Goal: Transaction & Acquisition: Purchase product/service

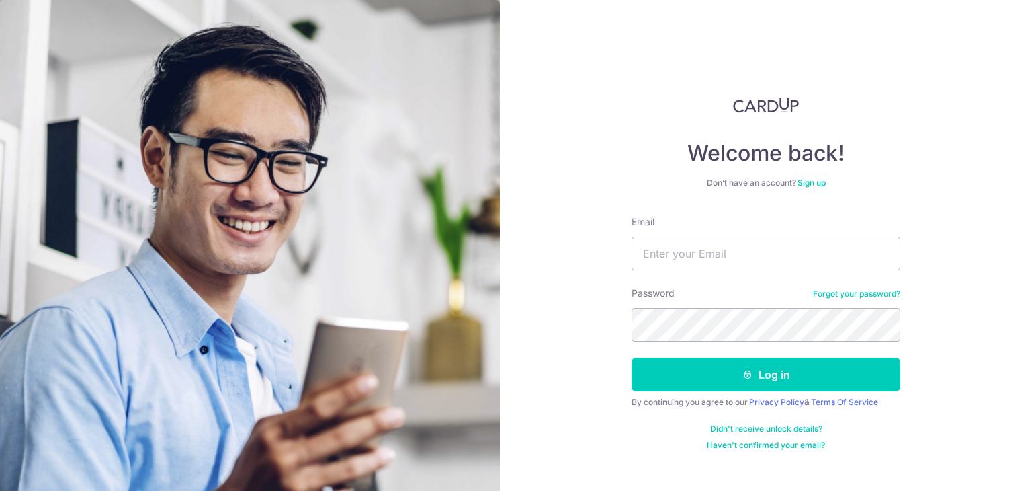
type input "[EMAIL_ADDRESS][DOMAIN_NAME]"
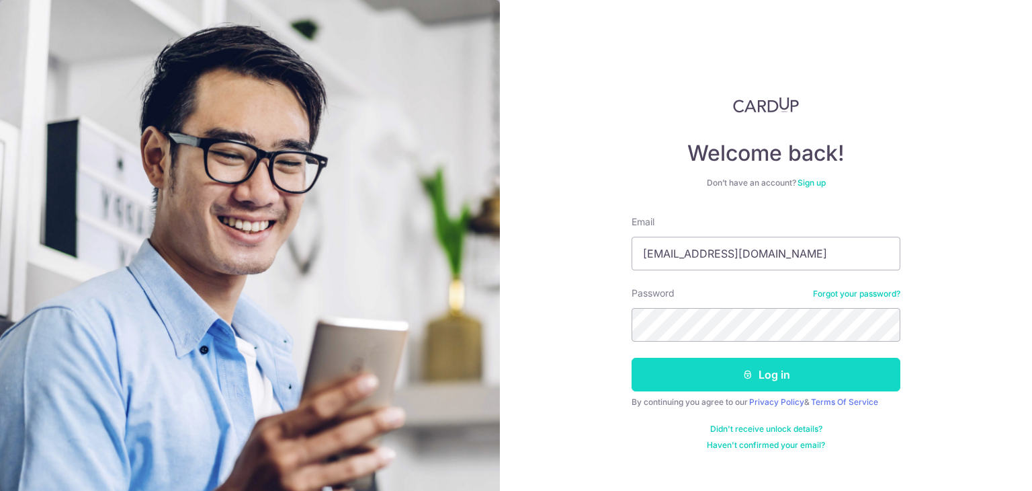
click at [717, 366] on button "Log in" at bounding box center [766, 375] width 269 height 34
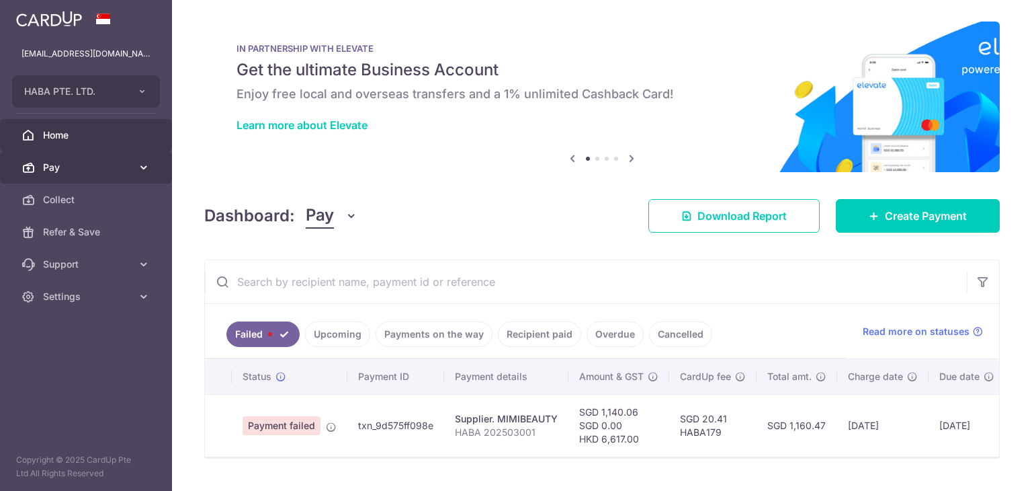
click at [99, 172] on span "Pay" at bounding box center [87, 167] width 89 height 13
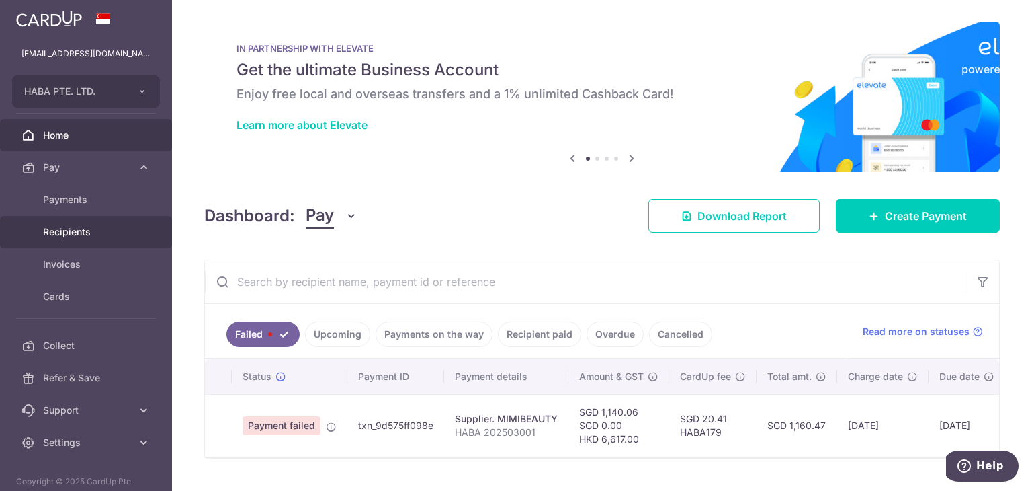
click at [57, 221] on link "Recipients" at bounding box center [86, 232] width 172 height 32
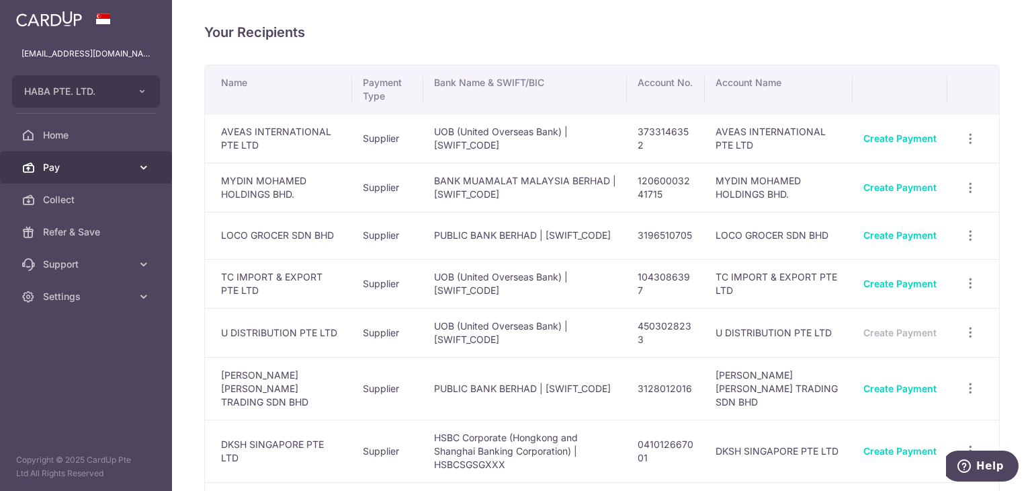
click at [89, 157] on link "Pay" at bounding box center [86, 167] width 172 height 32
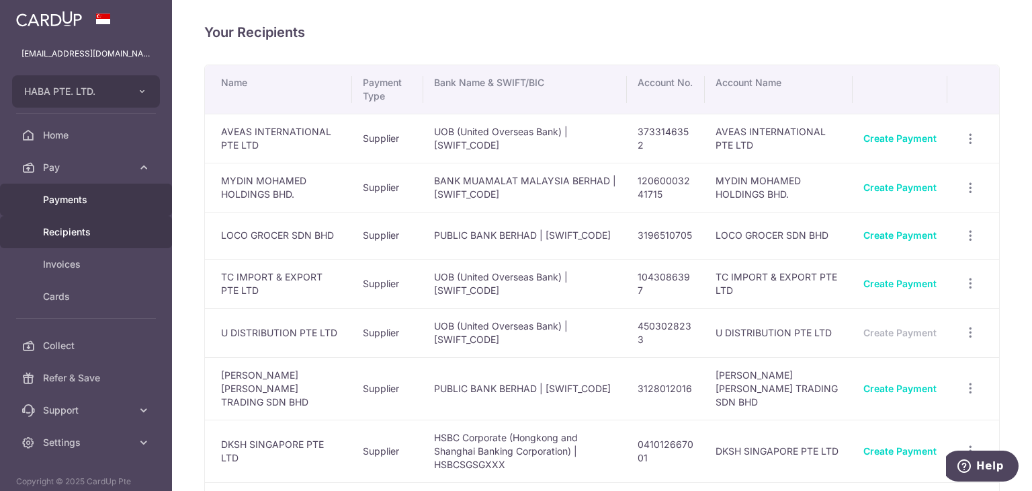
click at [89, 190] on link "Payments" at bounding box center [86, 200] width 172 height 32
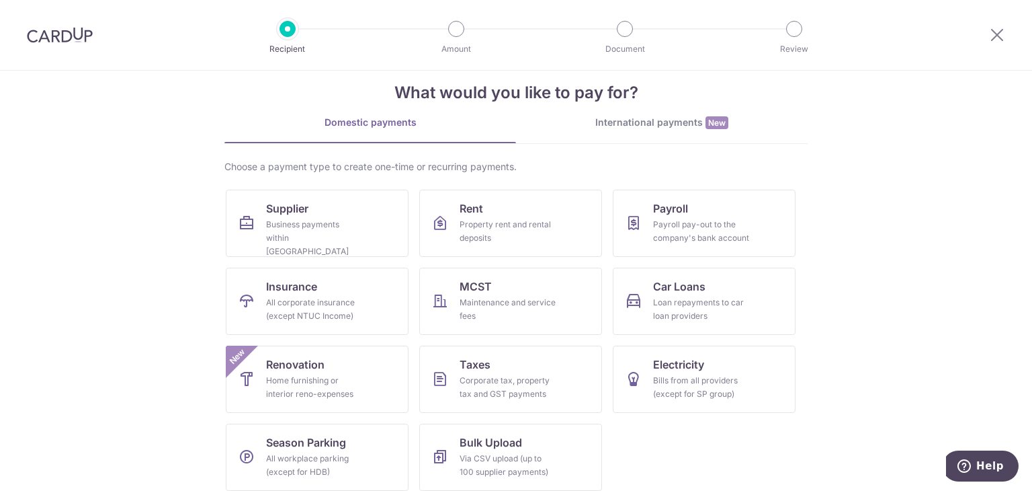
scroll to position [32, 0]
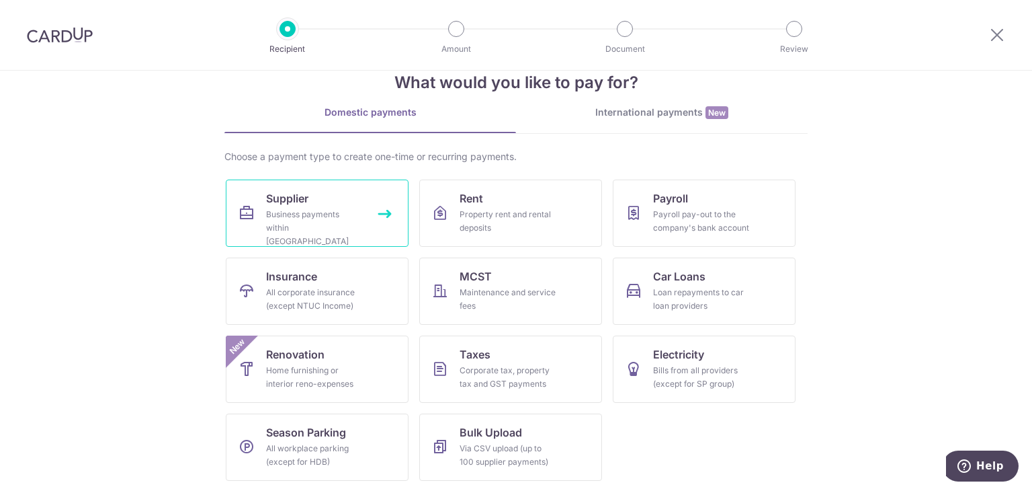
click at [356, 210] on div "Business payments within Singapore" at bounding box center [314, 228] width 97 height 40
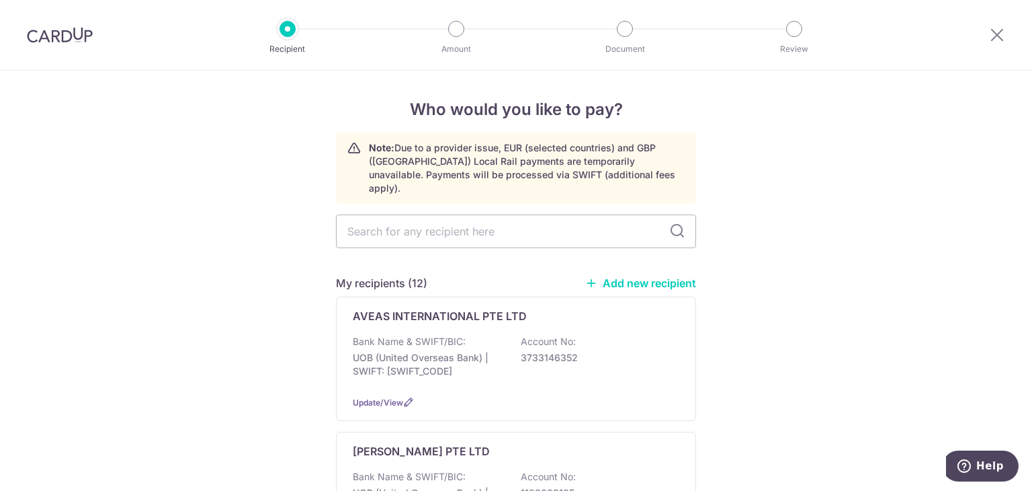
click at [639, 276] on link "Add new recipient" at bounding box center [640, 282] width 111 height 13
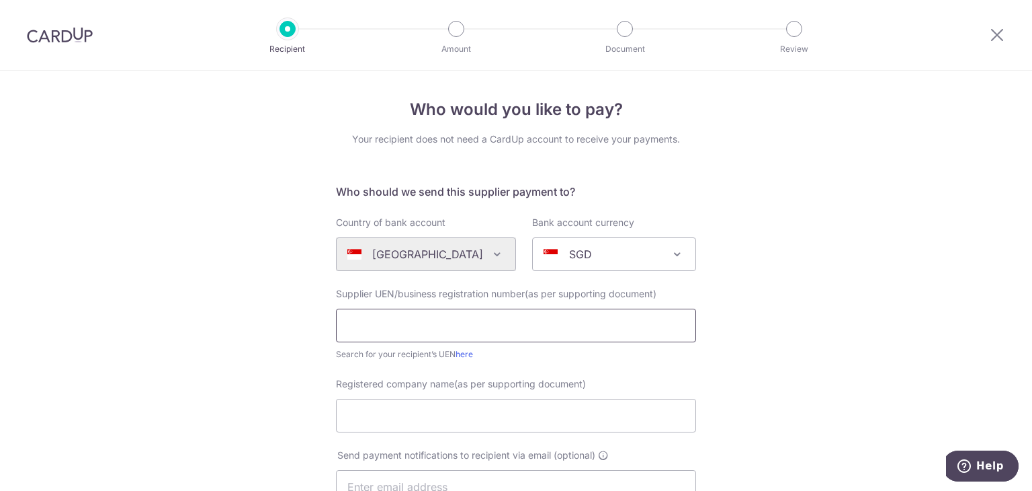
click at [382, 315] on input "text" at bounding box center [516, 326] width 360 height 34
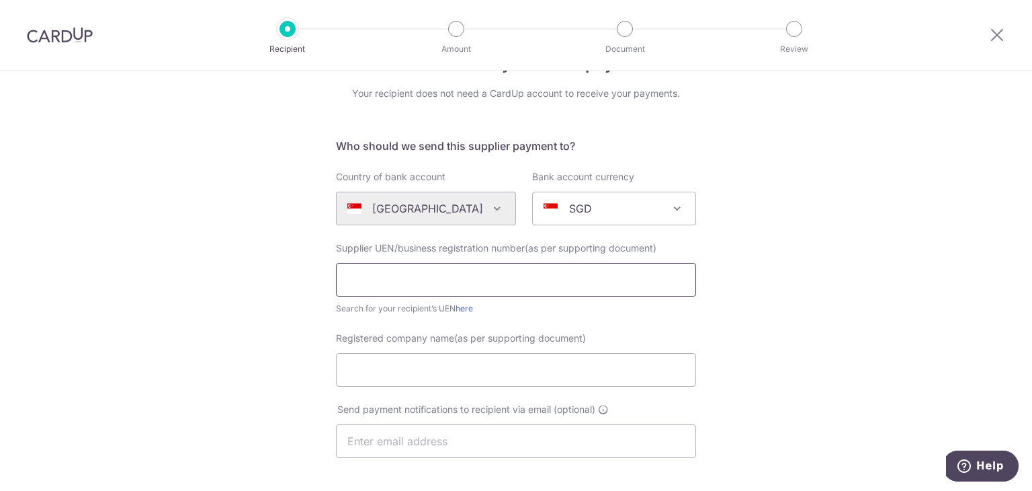
scroll to position [67, 0]
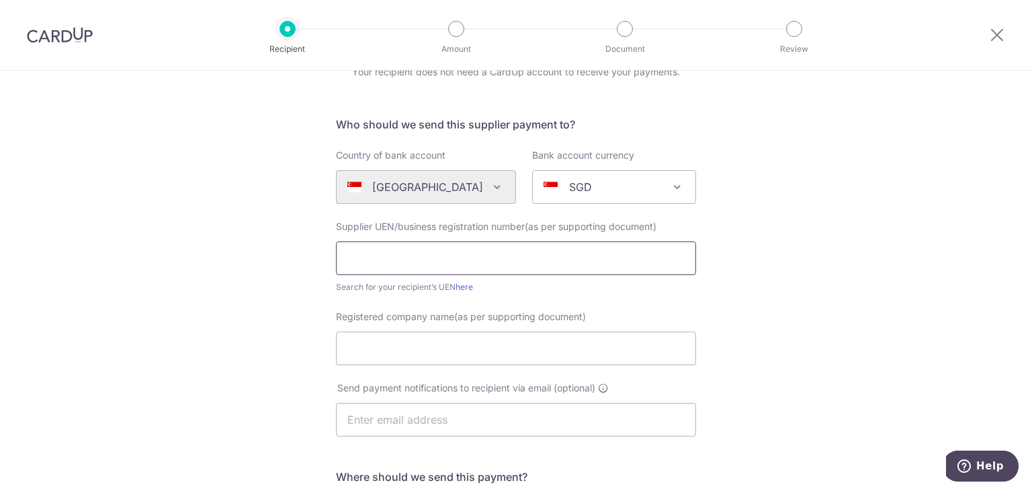
paste input "200500451H"
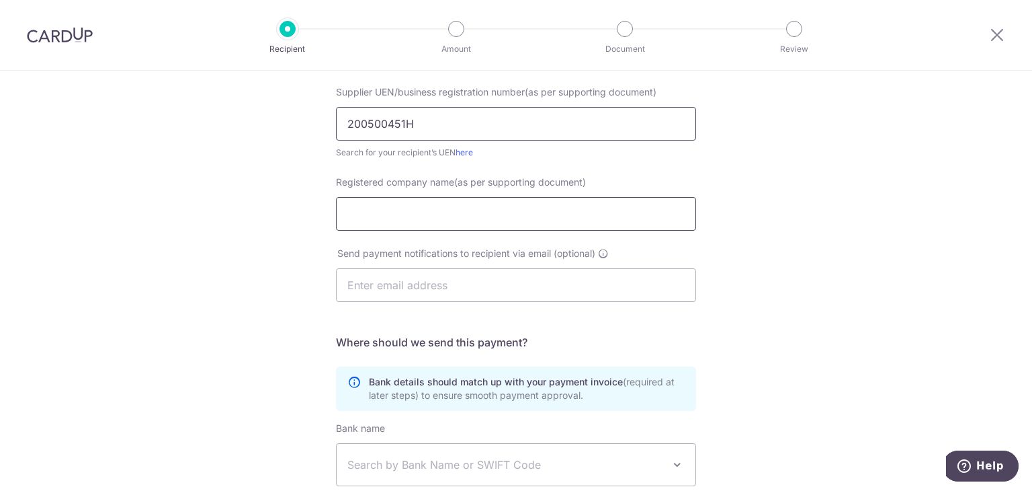
type input "200500451H"
click at [462, 200] on input "Registered company name(as per supporting document)" at bounding box center [516, 214] width 360 height 34
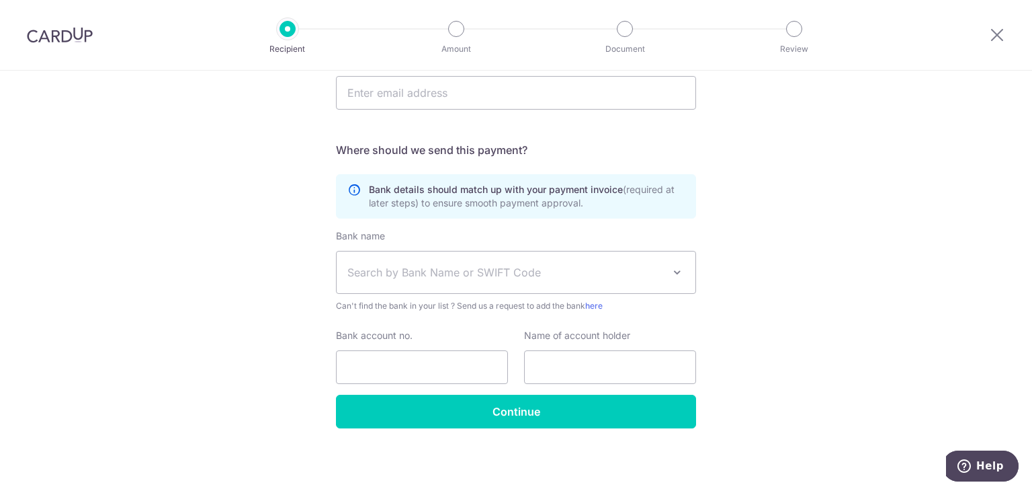
type input "IDM APPAREL PTE LTD"
click at [685, 176] on div "Bank details should match up with your payment invoice (required at later steps…" at bounding box center [516, 196] width 360 height 44
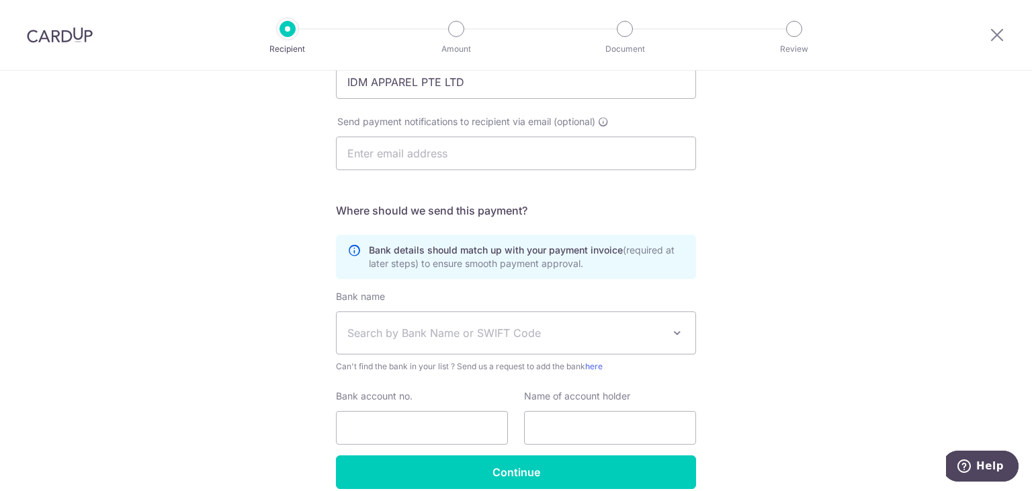
scroll to position [394, 0]
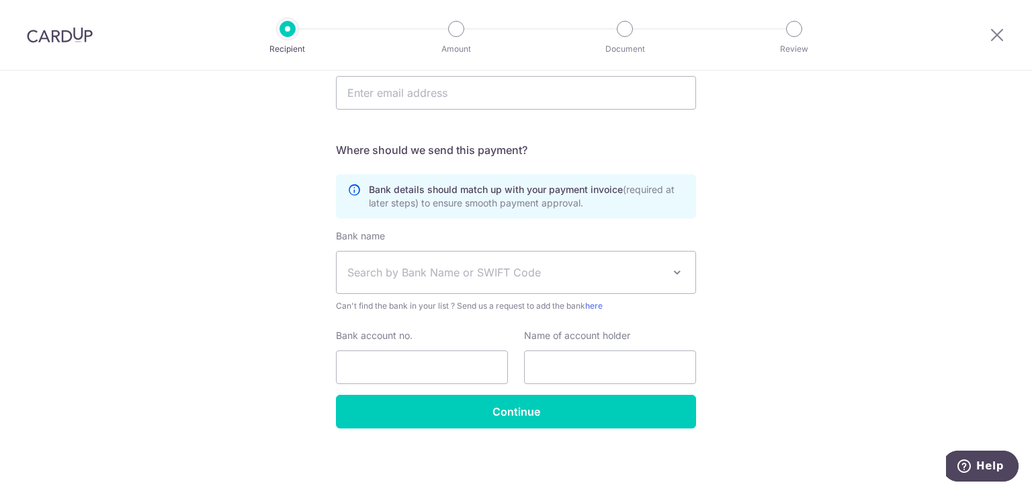
click at [434, 273] on span "Search by Bank Name or SWIFT Code" at bounding box center [506, 272] width 316 height 16
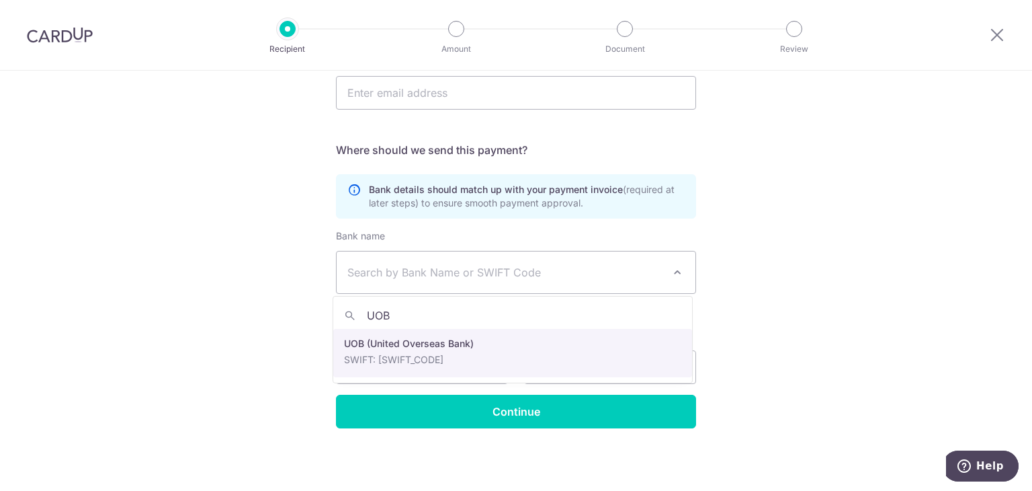
type input "UOB"
select select "18"
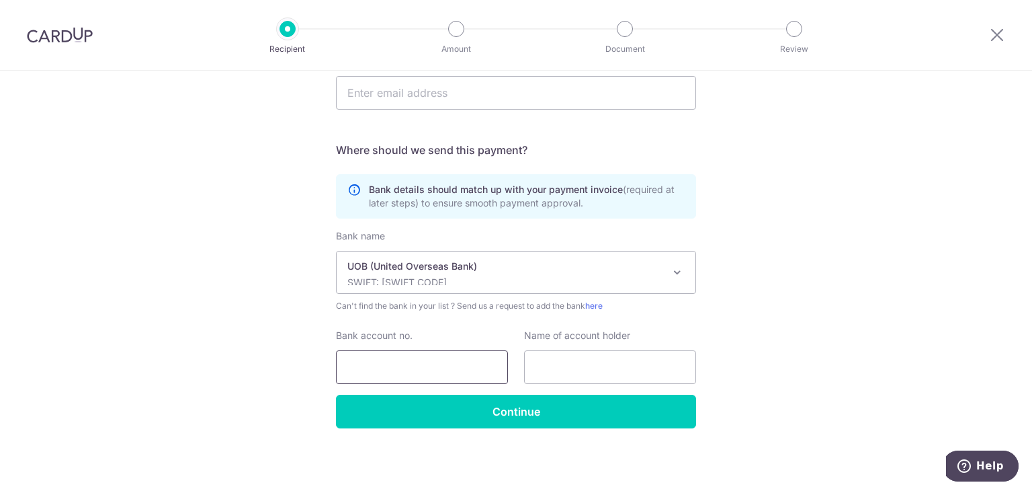
click at [408, 363] on input "Bank account no." at bounding box center [422, 367] width 172 height 34
type input "3113006291"
click at [577, 361] on input "text" at bounding box center [610, 367] width 172 height 34
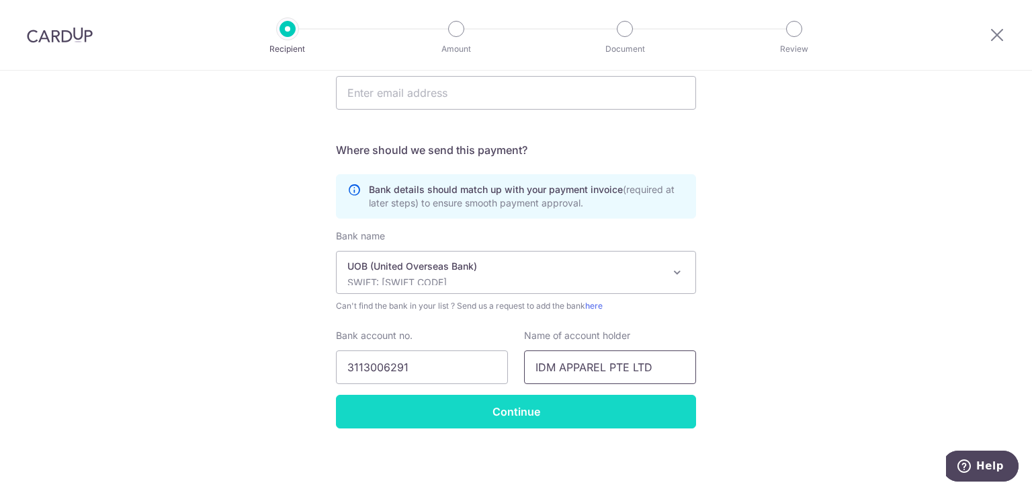
type input "IDM APPAREL PTE LTD"
click at [506, 401] on input "Continue" at bounding box center [516, 412] width 360 height 34
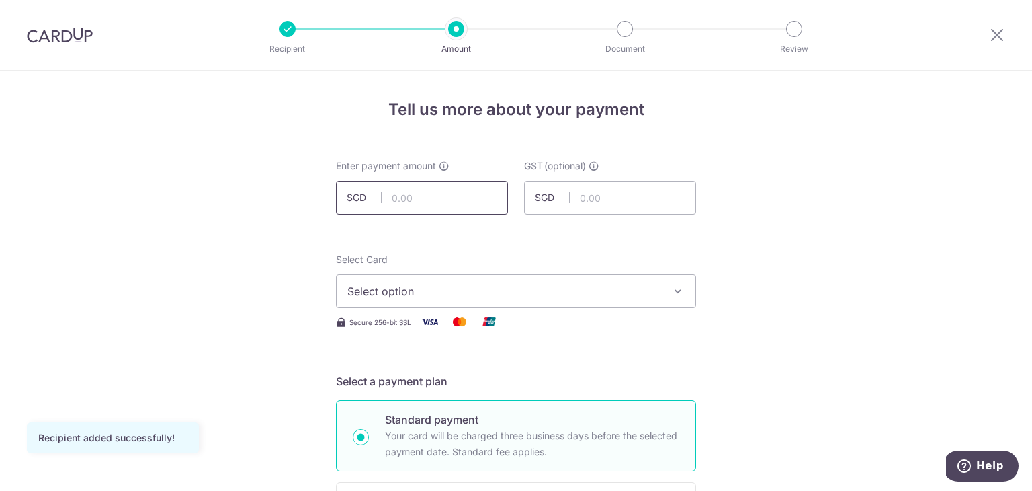
click at [433, 192] on input "text" at bounding box center [422, 198] width 172 height 34
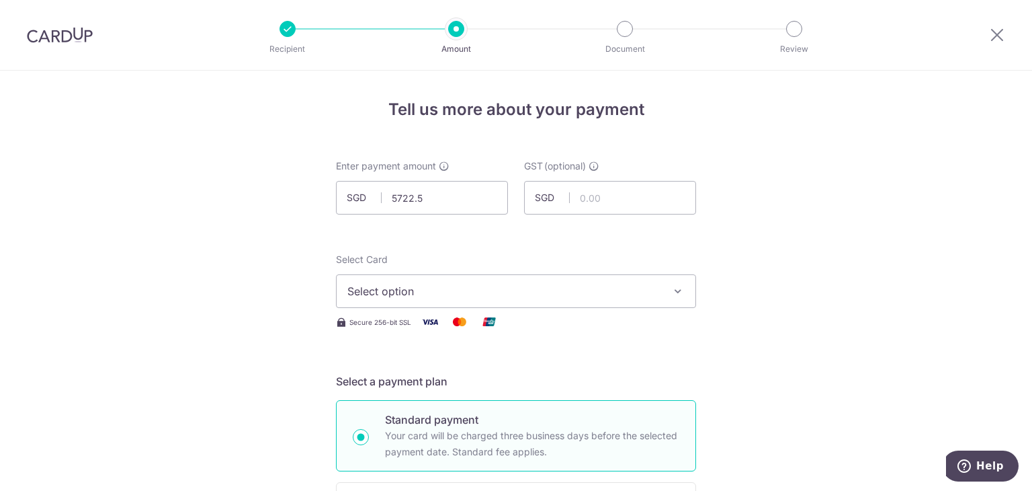
type input "5,722.50"
click at [546, 292] on span "Select option" at bounding box center [504, 291] width 313 height 16
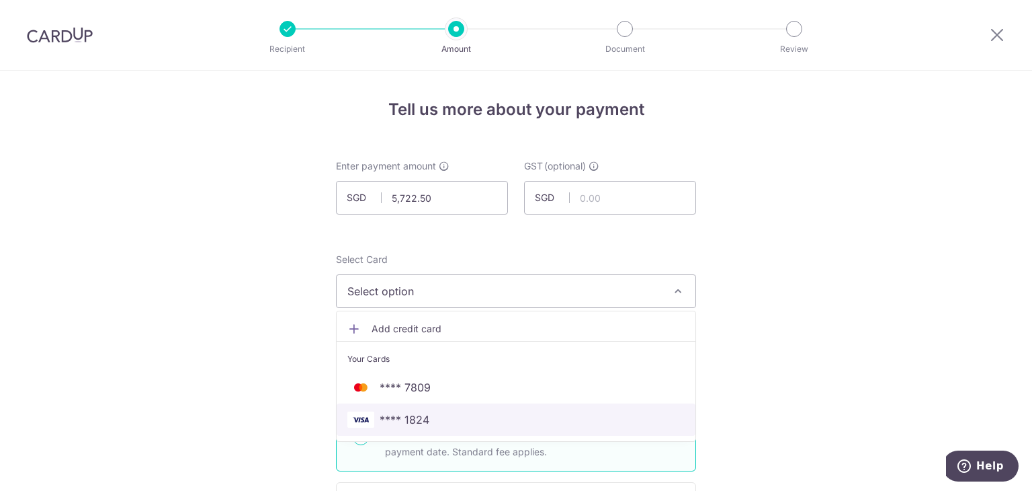
click at [446, 415] on span "**** 1824" at bounding box center [516, 419] width 337 height 16
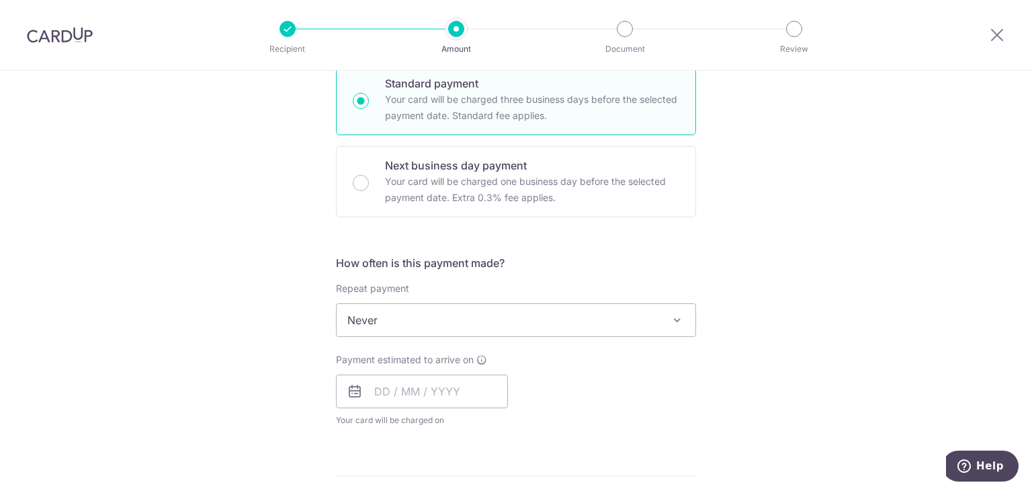
scroll to position [538, 0]
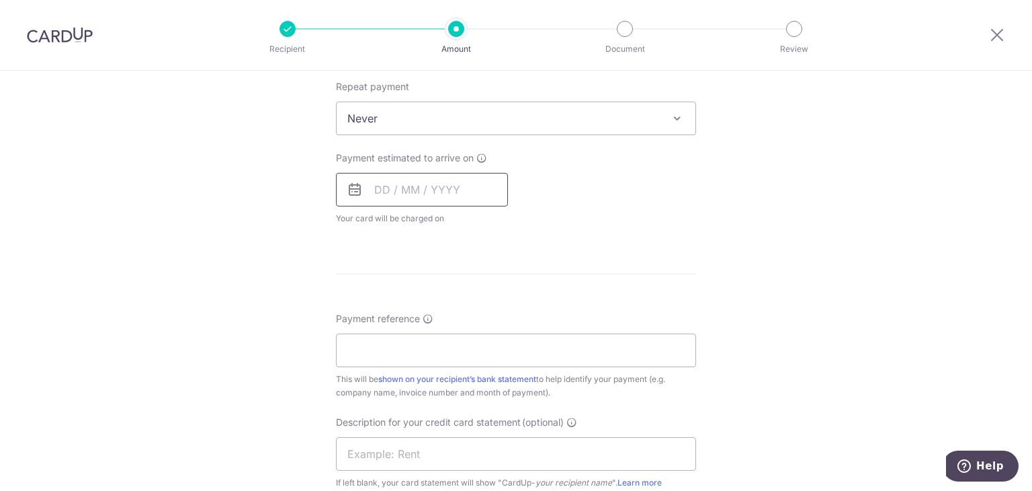
click at [422, 183] on input "text" at bounding box center [422, 190] width 172 height 34
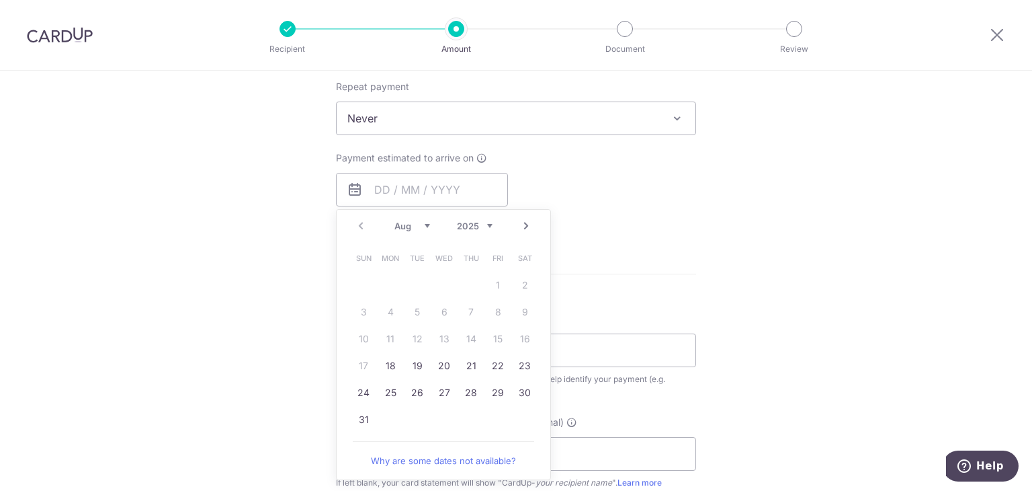
click at [726, 194] on div "Tell us more about your payment Enter payment amount SGD 5,722.50 5722.50 GST (…" at bounding box center [516, 186] width 1032 height 1306
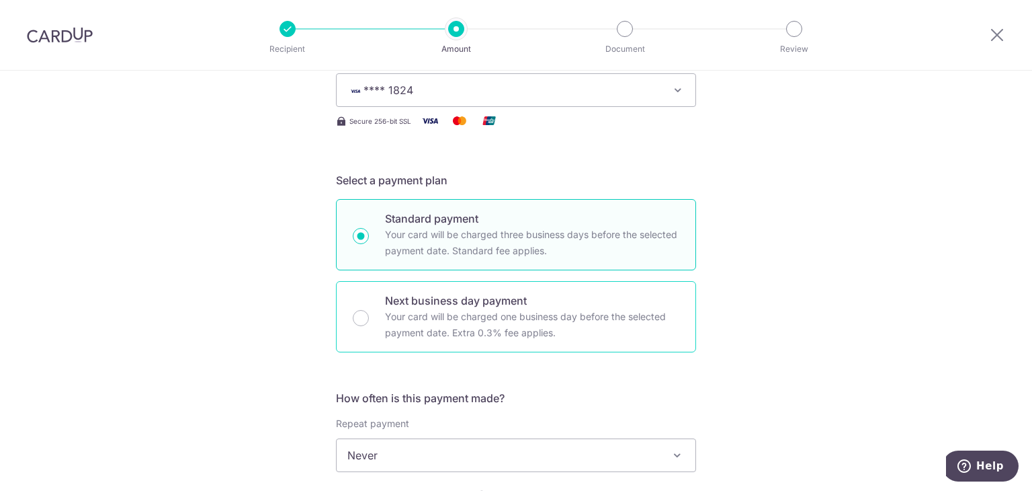
scroll to position [202, 0]
click at [479, 313] on p "Your card will be charged one business day before the selected payment date. Ex…" at bounding box center [532, 324] width 294 height 32
click at [369, 313] on input "Next business day payment Your card will be charged one business day before the…" at bounding box center [361, 317] width 16 height 16
click at [355, 316] on input "Next business day payment Your card will be charged one business day before the…" at bounding box center [361, 317] width 16 height 16
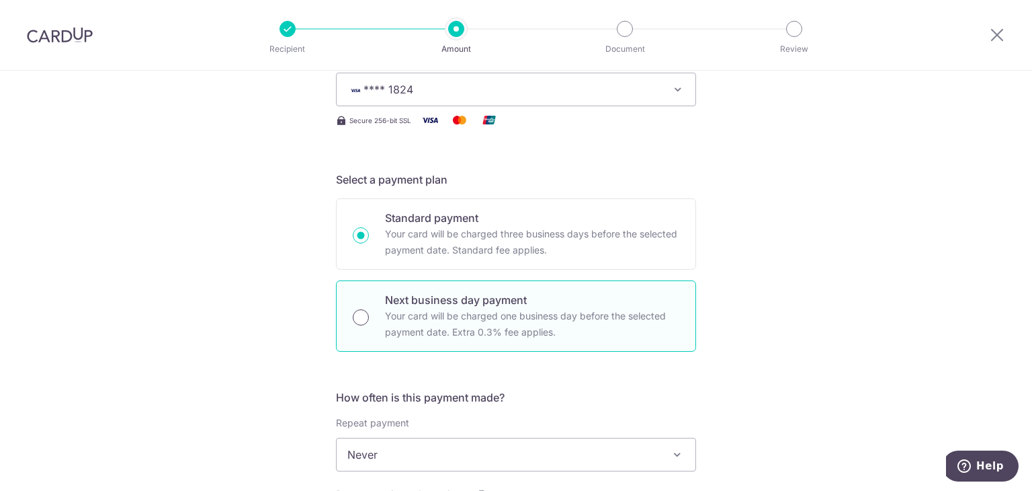
radio input "false"
radio input "true"
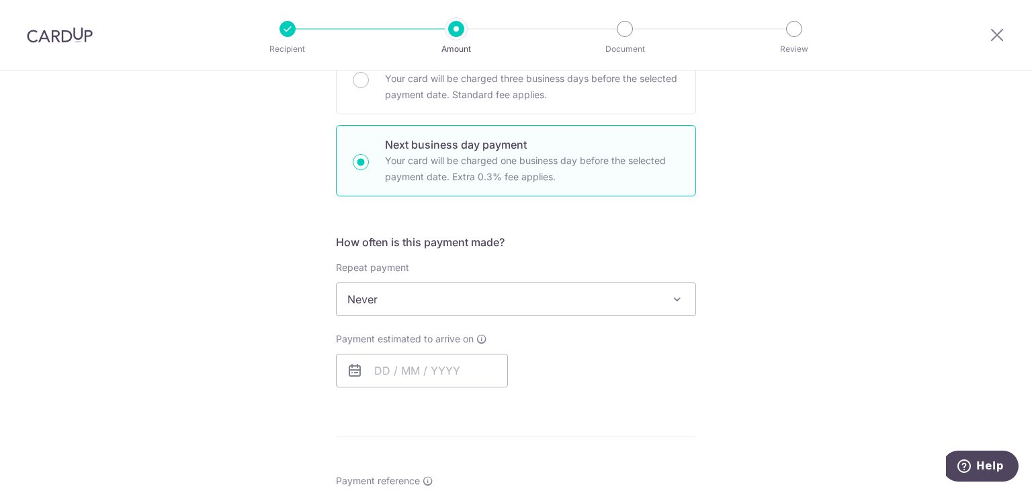
scroll to position [471, 0]
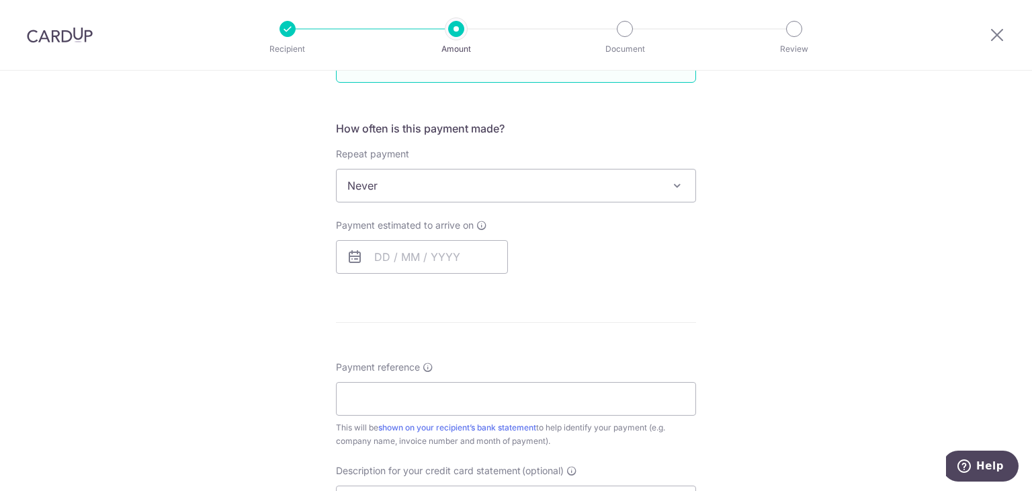
click at [390, 272] on div "How often is this payment made? Repeat payment Never Every week Every month Eve…" at bounding box center [516, 202] width 360 height 164
click at [396, 257] on input "text" at bounding box center [422, 257] width 172 height 34
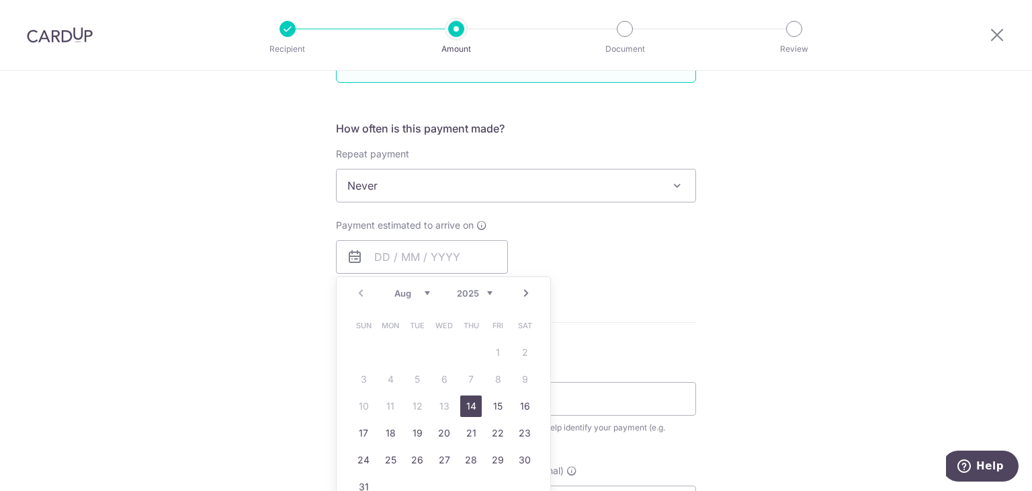
click at [468, 407] on link "14" at bounding box center [471, 406] width 22 height 22
type input "14/08/2025"
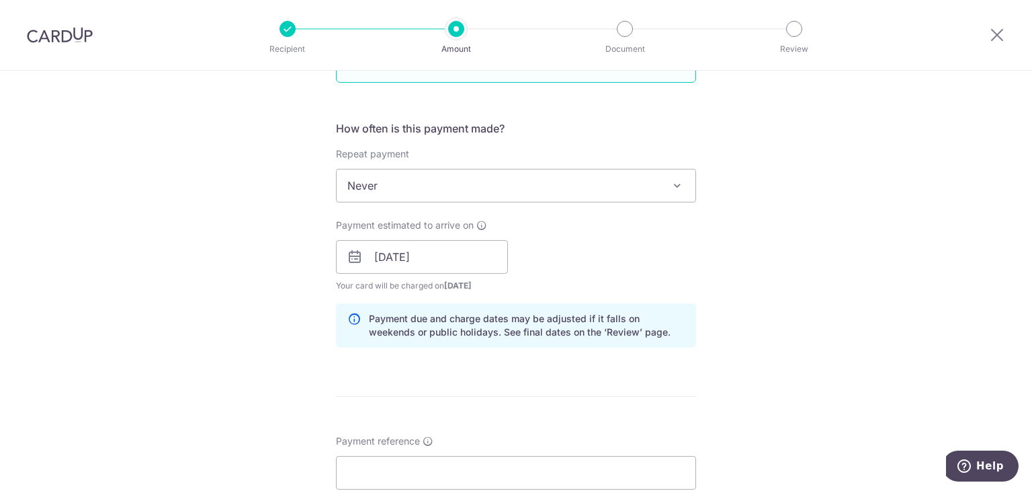
click at [769, 240] on div "Tell us more about your payment Enter payment amount SGD 5,722.50 5722.50 GST (…" at bounding box center [516, 313] width 1032 height 1426
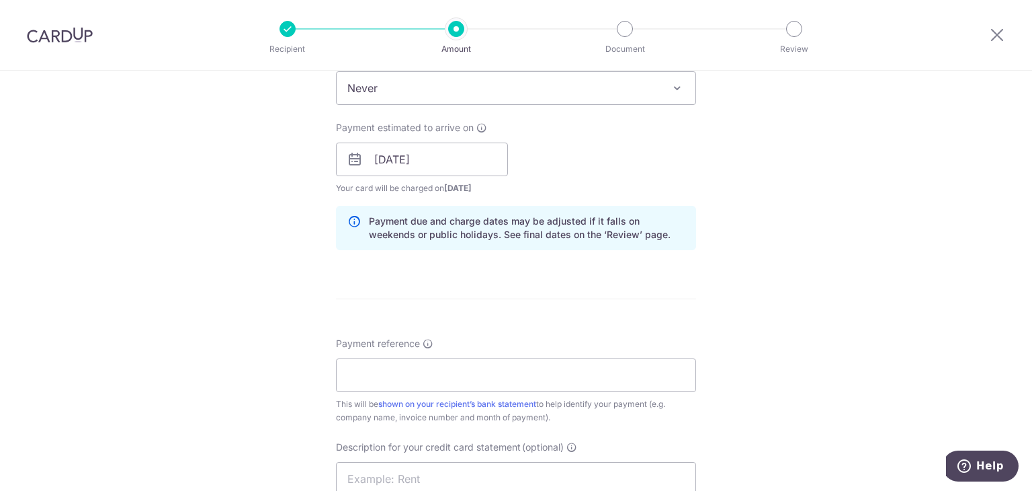
scroll to position [672, 0]
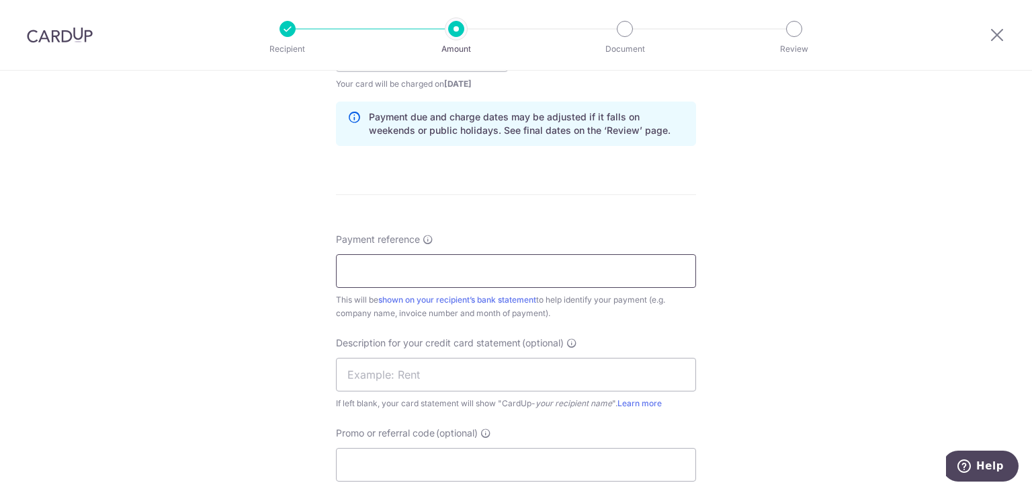
click at [382, 267] on input "Payment reference" at bounding box center [516, 271] width 360 height 34
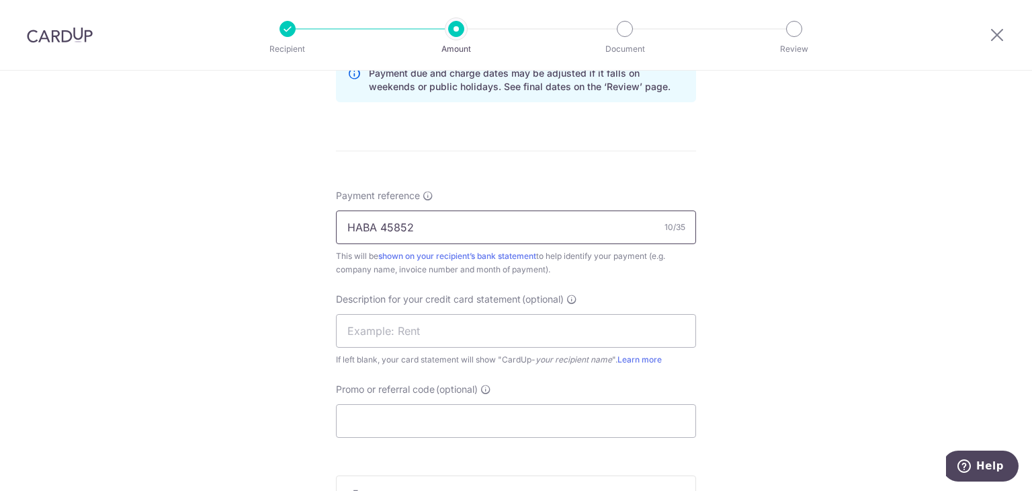
scroll to position [739, 0]
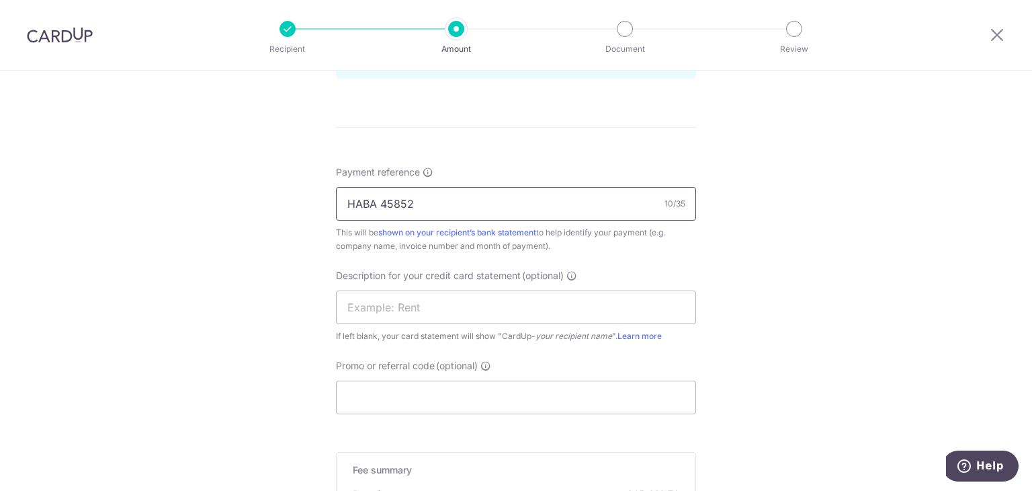
click at [378, 211] on input "HABA 45852" at bounding box center [516, 204] width 360 height 34
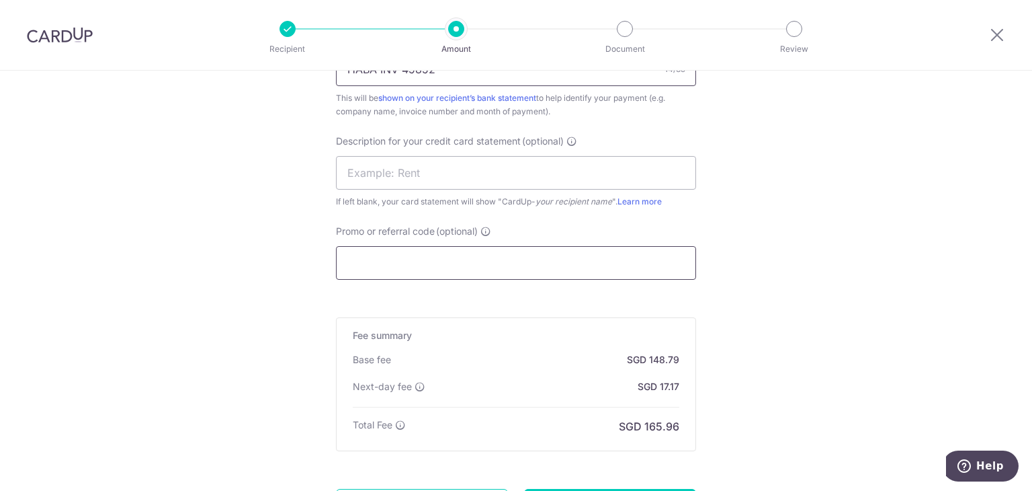
type input "HABA INV 45852"
click at [392, 247] on input "Promo or referral code (optional)" at bounding box center [516, 263] width 360 height 34
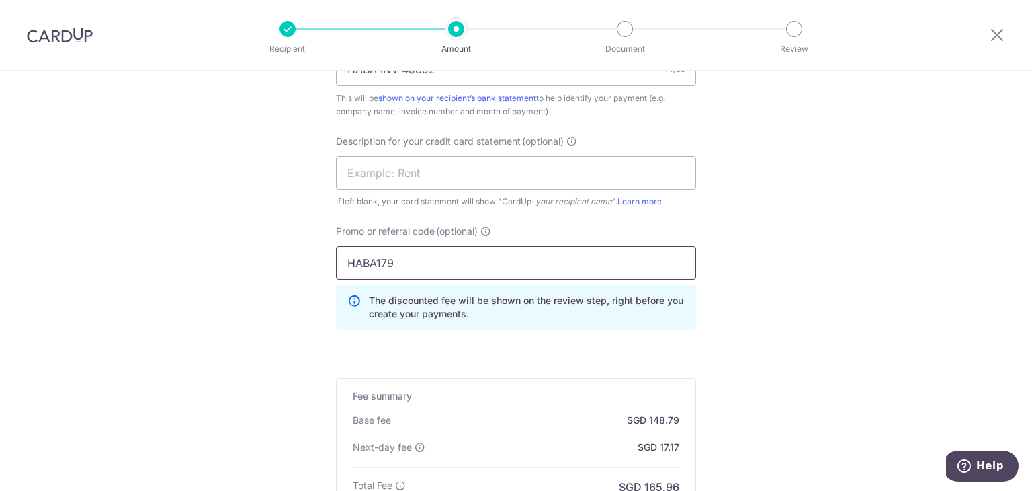
type input "HABA179"
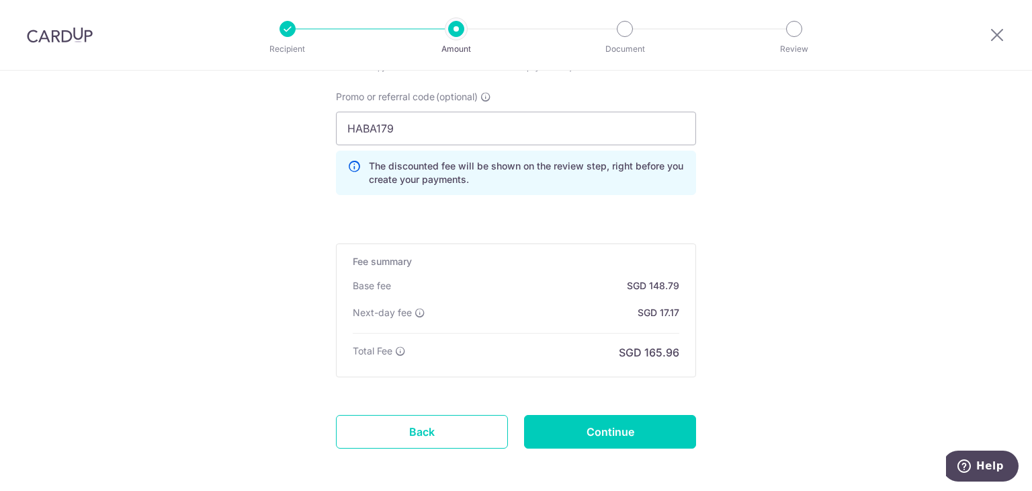
scroll to position [1065, 0]
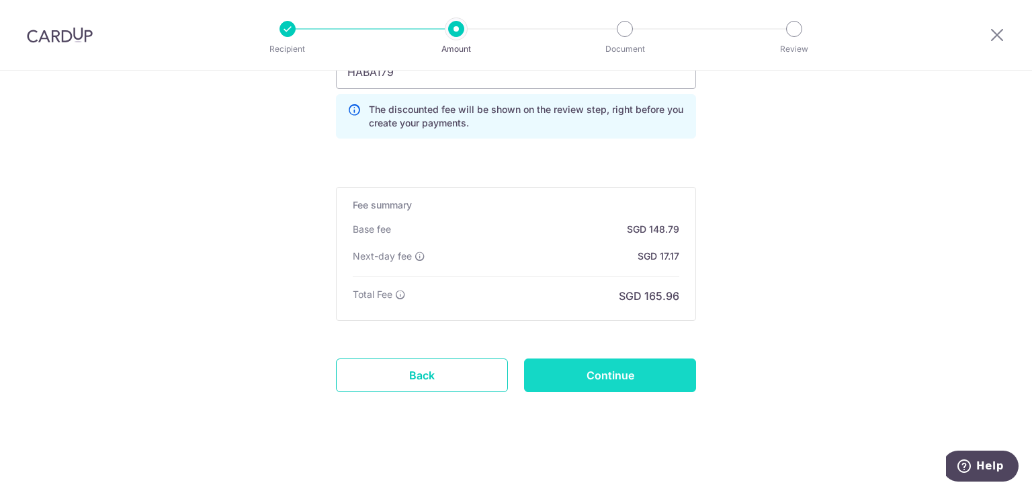
click at [632, 372] on input "Continue" at bounding box center [610, 375] width 172 height 34
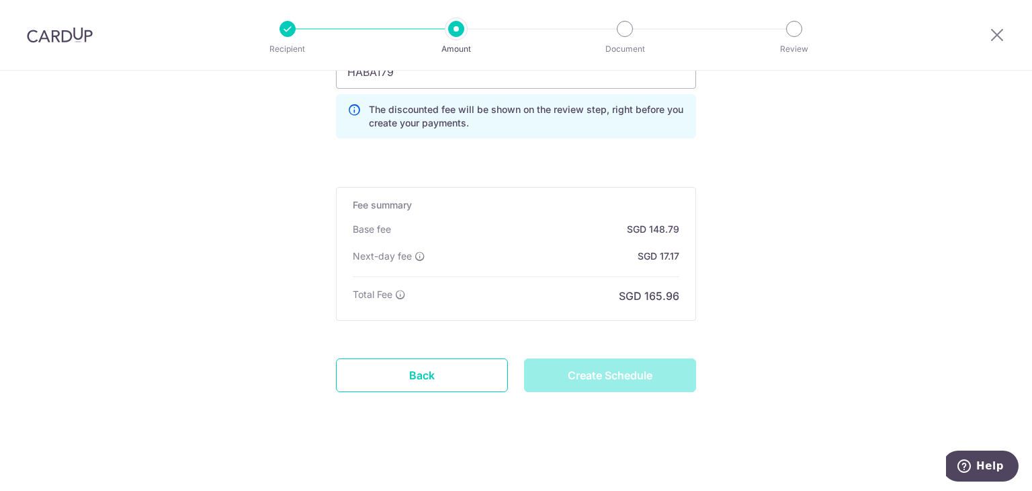
type input "Create Schedule"
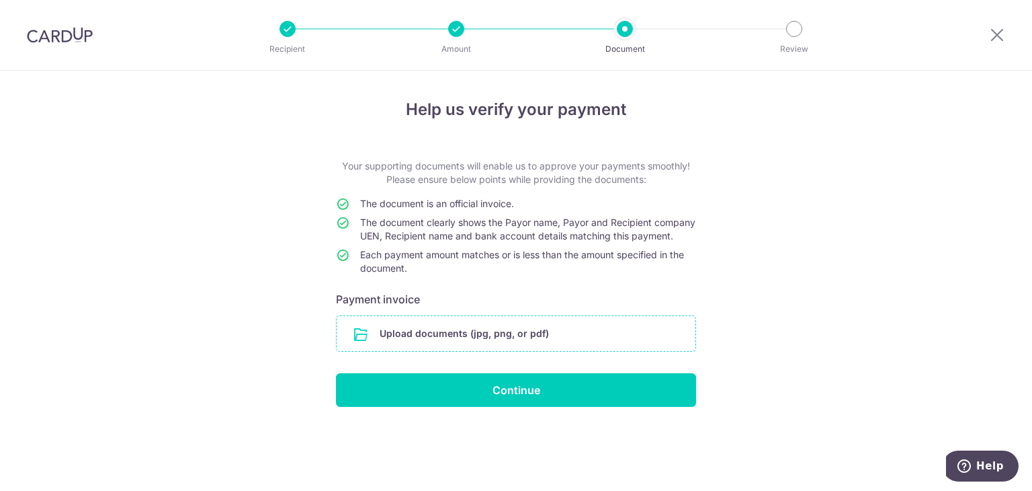
click at [430, 351] on input "file" at bounding box center [516, 333] width 359 height 35
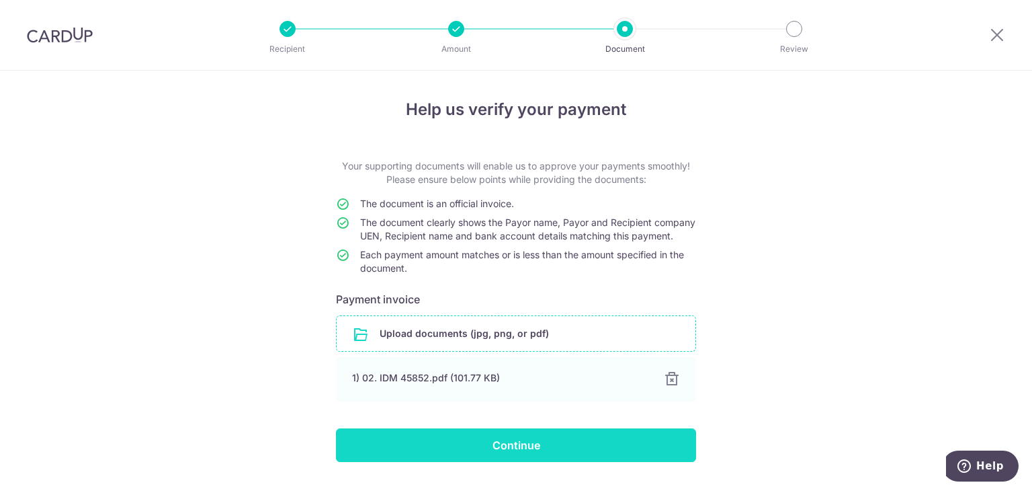
click at [505, 462] on input "Continue" at bounding box center [516, 445] width 360 height 34
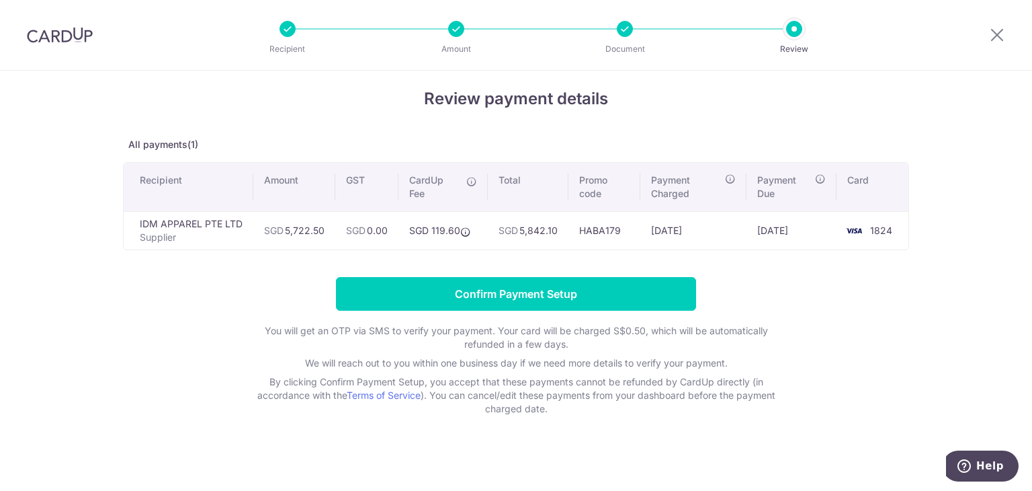
scroll to position [14, 0]
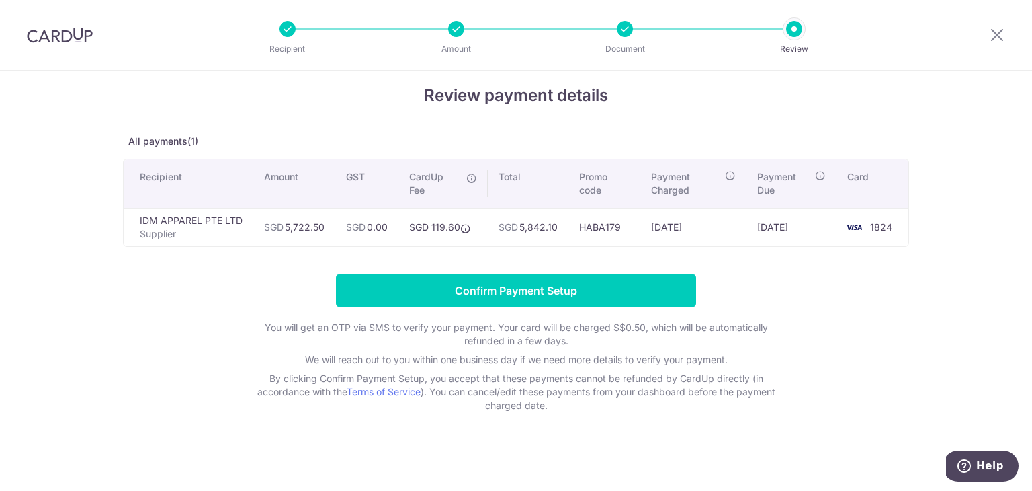
click at [946, 235] on div "Review payment details All payments(1) Recipient Amount GST CardUp Fee Total Pr…" at bounding box center [516, 273] width 1032 height 435
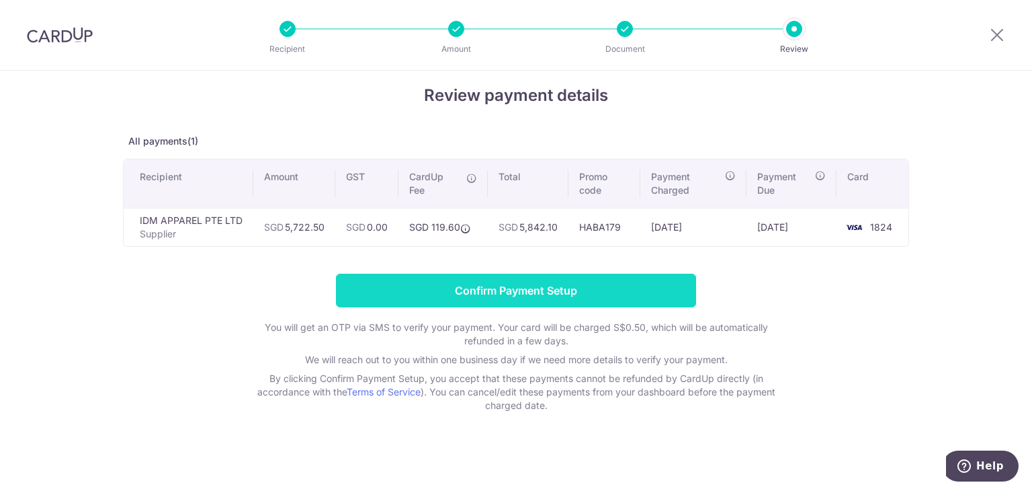
click at [543, 296] on input "Confirm Payment Setup" at bounding box center [516, 291] width 360 height 34
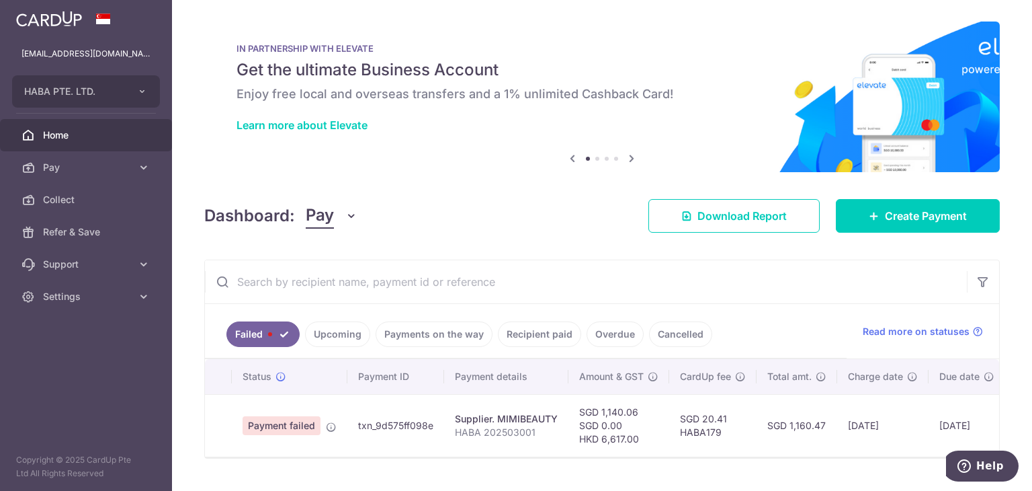
click at [333, 332] on link "Upcoming" at bounding box center [337, 334] width 65 height 26
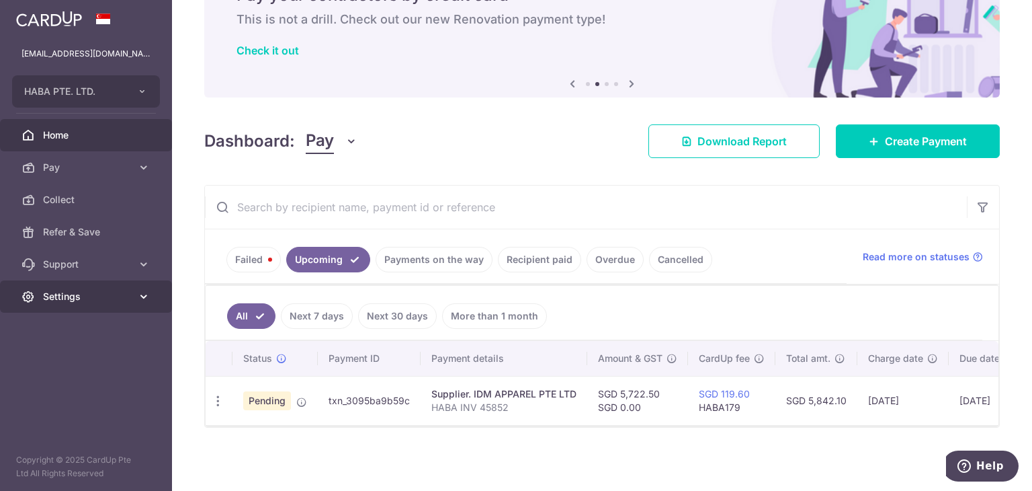
click at [94, 299] on span "Settings" at bounding box center [87, 296] width 89 height 13
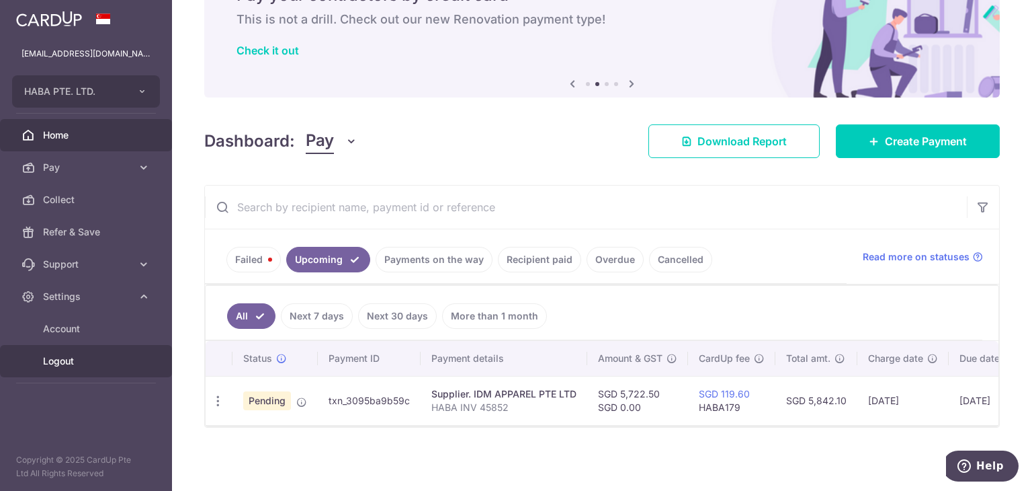
click at [65, 370] on link "Logout" at bounding box center [86, 361] width 172 height 32
